Goal: Find specific page/section: Find specific page/section

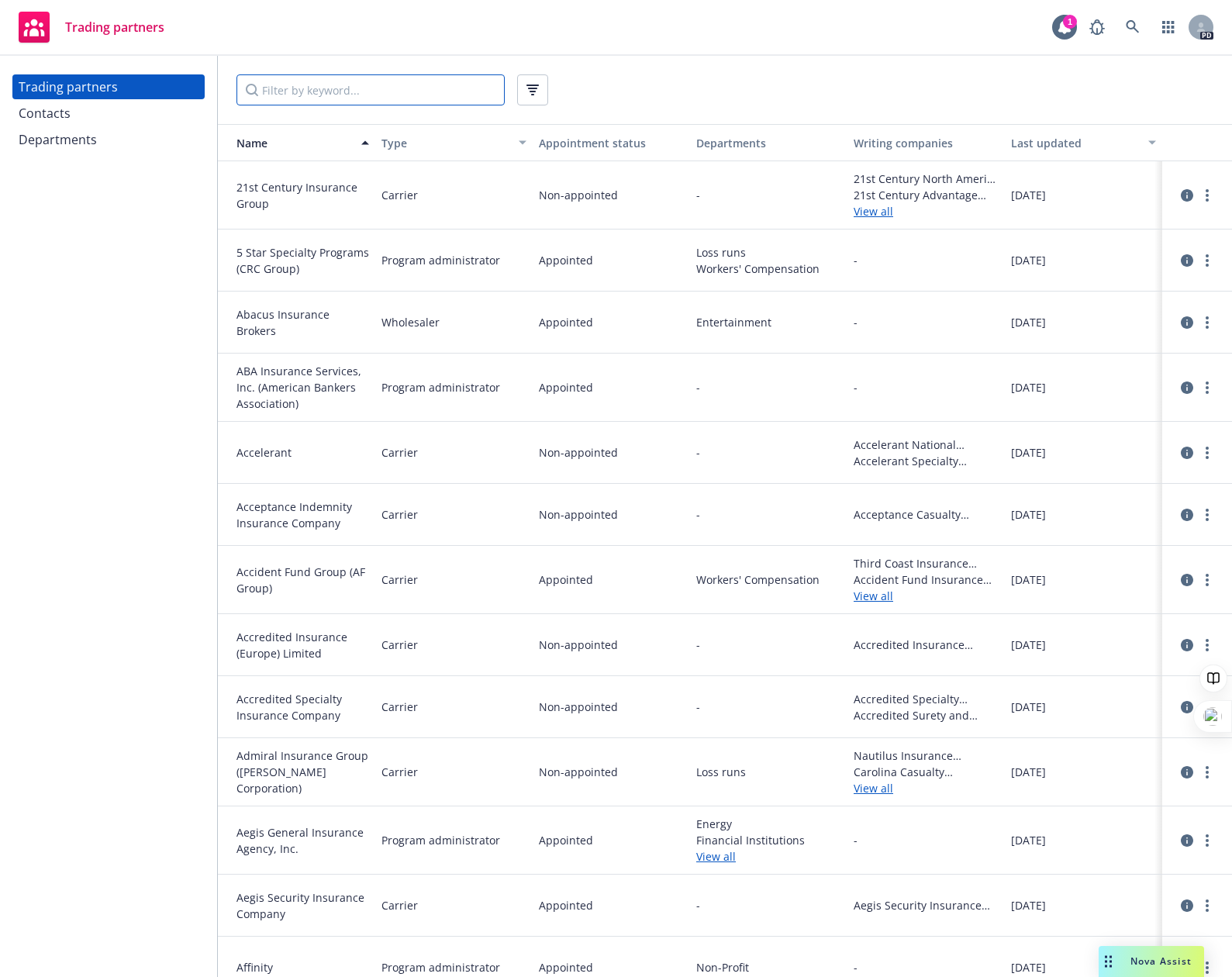
click at [322, 99] on input "Filter by keyword..." at bounding box center [370, 89] width 269 height 31
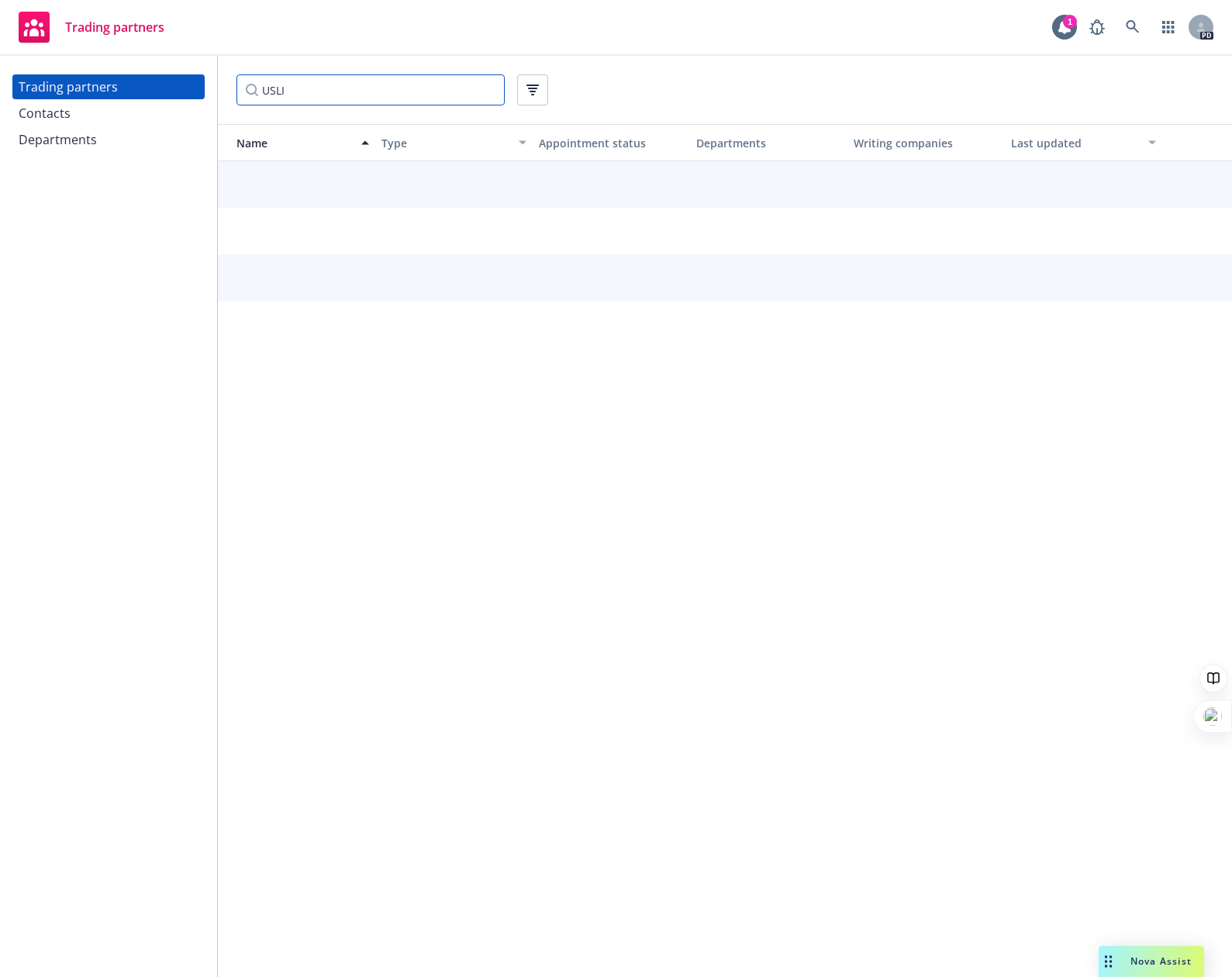
type input "USLI"
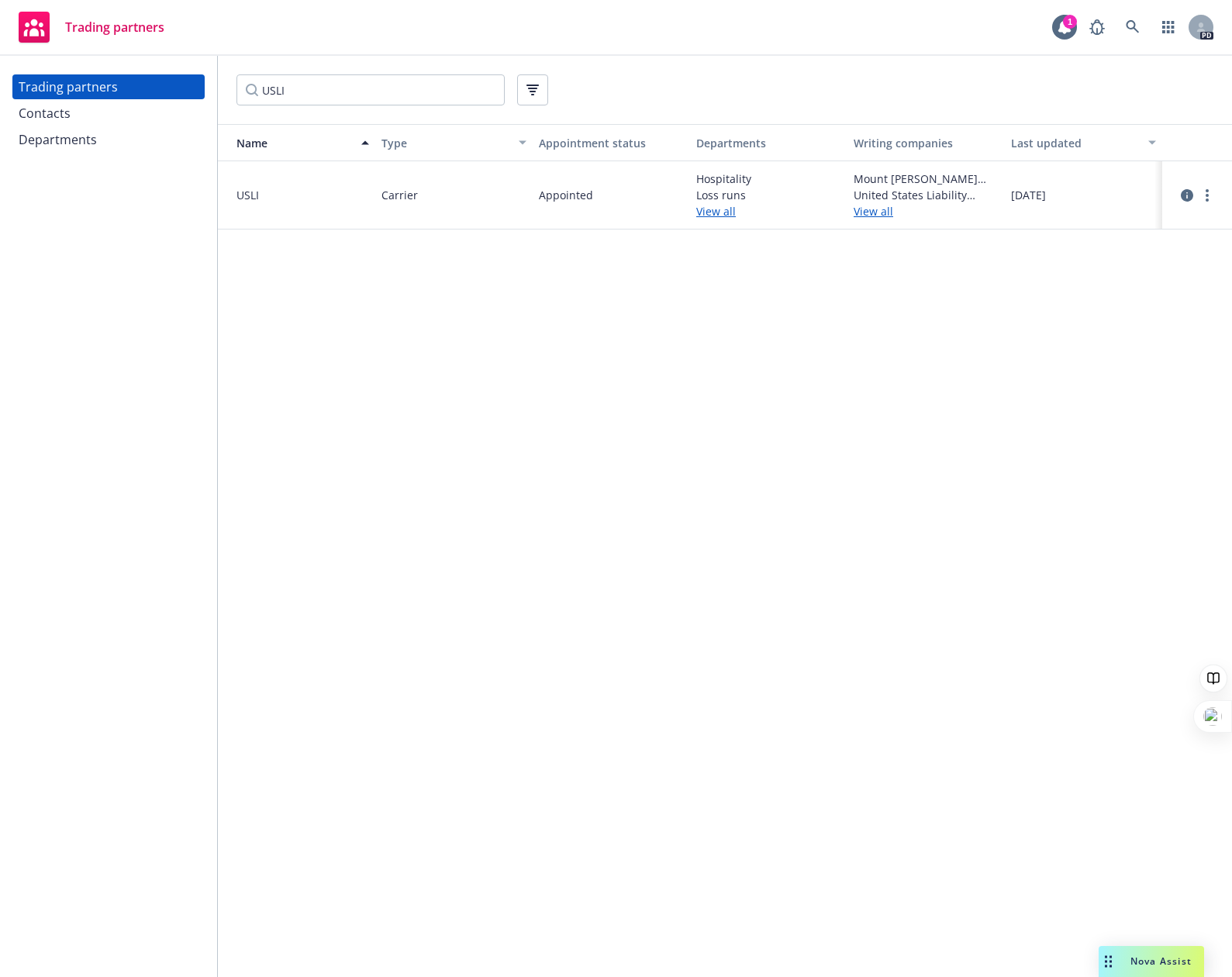
click at [721, 211] on link "View all" at bounding box center [769, 212] width 145 height 17
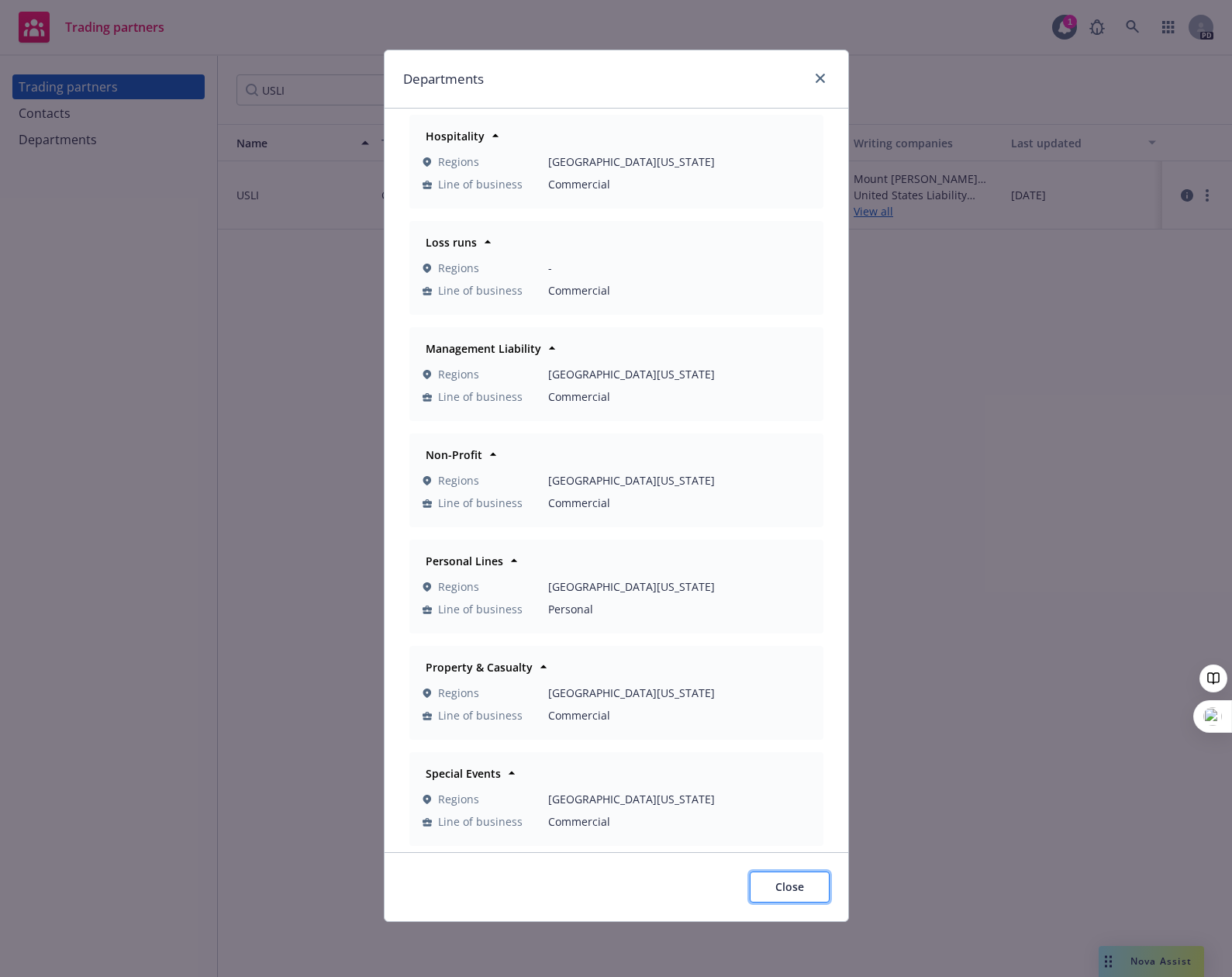
click at [794, 883] on span "Close" at bounding box center [789, 887] width 28 height 15
